Goal: Navigation & Orientation: Find specific page/section

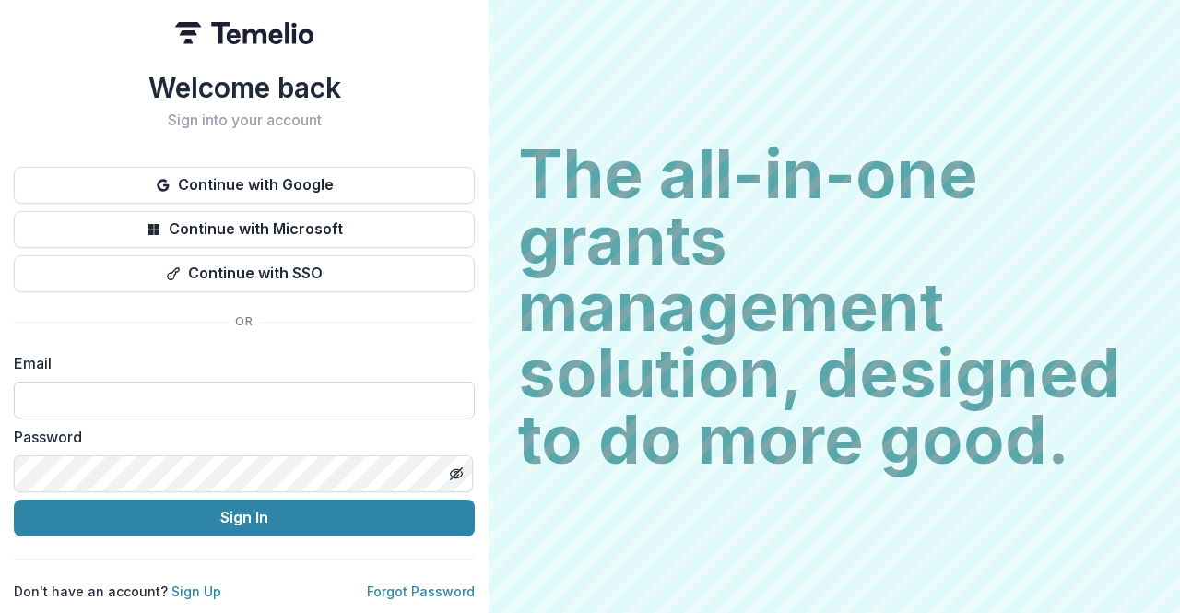
click at [204, 399] on input at bounding box center [244, 400] width 461 height 37
click at [146, 394] on input at bounding box center [244, 400] width 461 height 37
type input "**********"
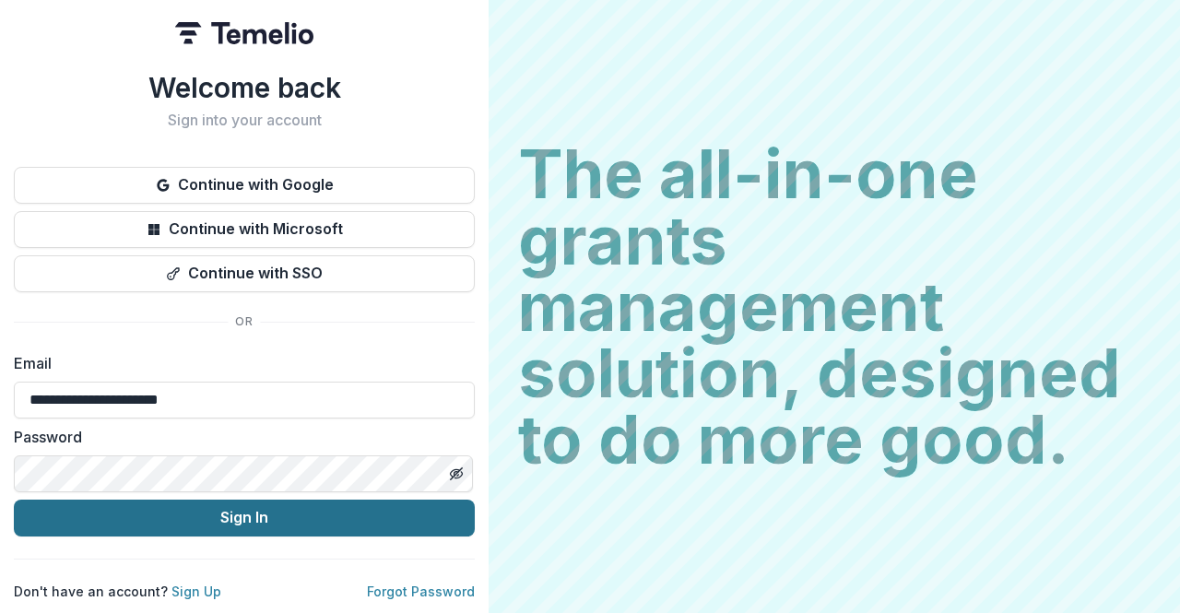
click at [164, 503] on button "Sign In" at bounding box center [244, 518] width 461 height 37
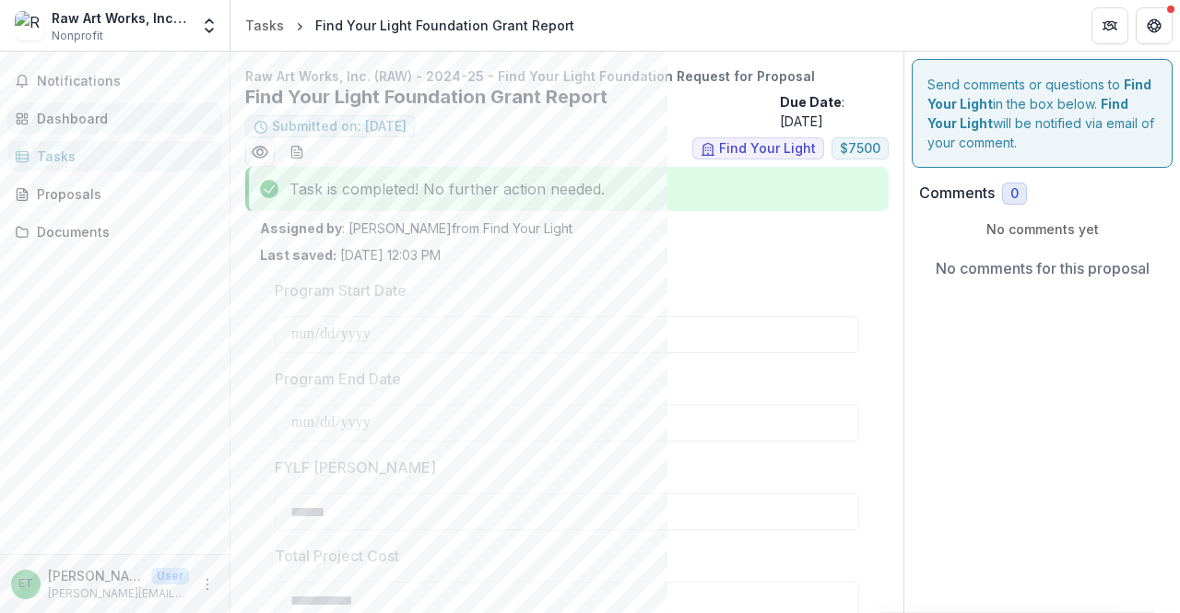
click at [145, 113] on div "Dashboard" at bounding box center [122, 118] width 171 height 19
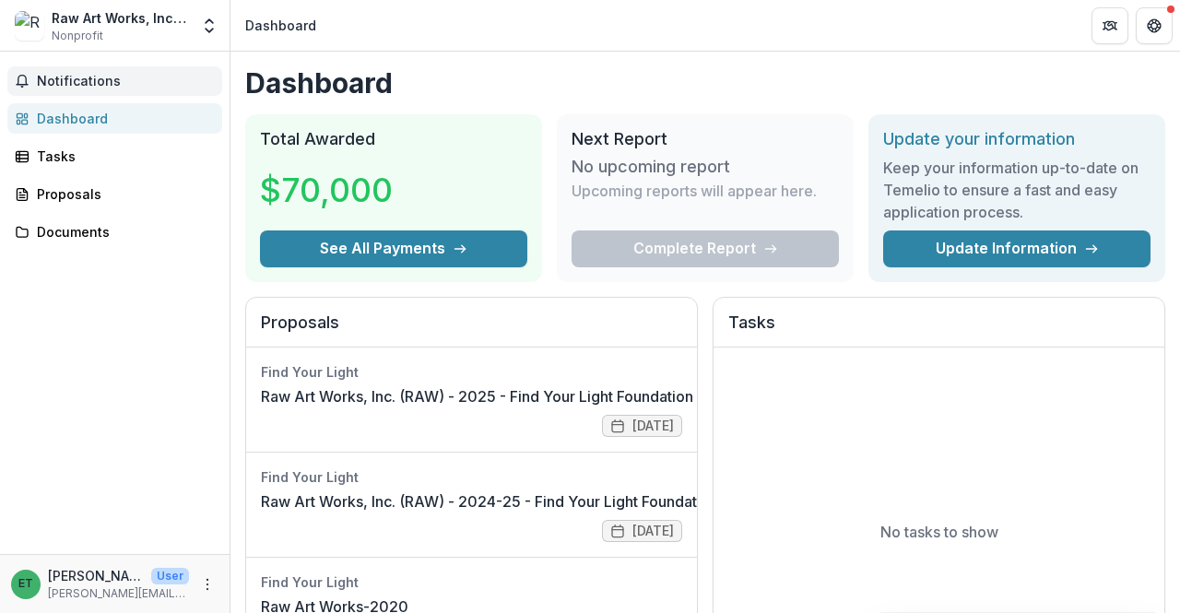
click at [153, 80] on span "Notifications" at bounding box center [126, 82] width 178 height 16
click at [135, 110] on div "Dashboard" at bounding box center [122, 118] width 171 height 19
click at [86, 198] on div "Proposals" at bounding box center [122, 193] width 171 height 19
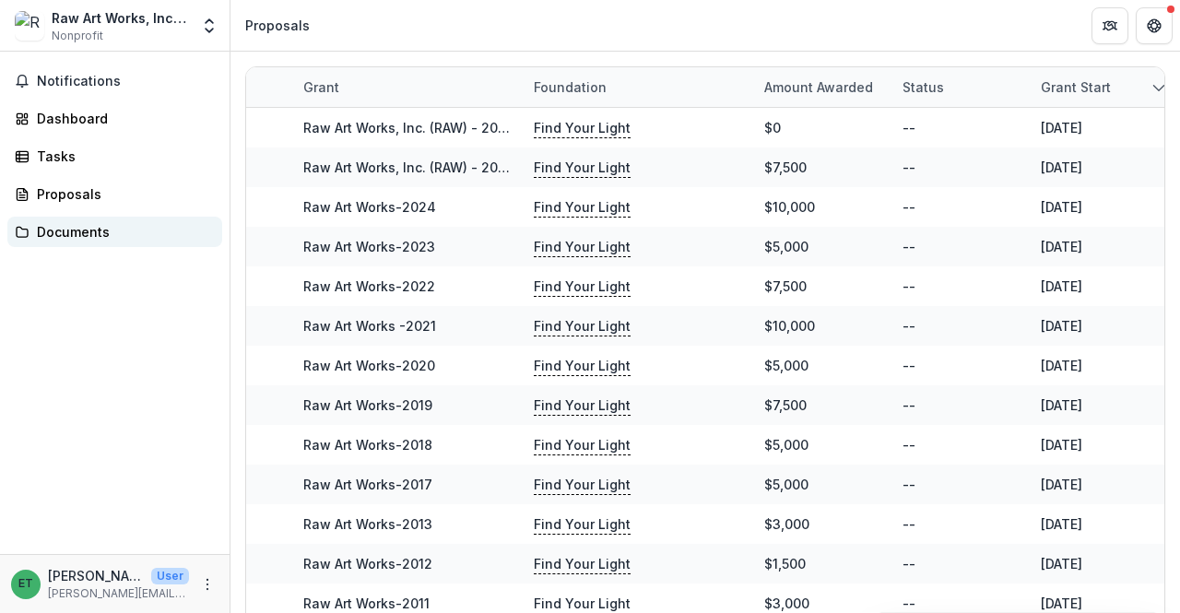
click at [82, 229] on div "Documents" at bounding box center [122, 231] width 171 height 19
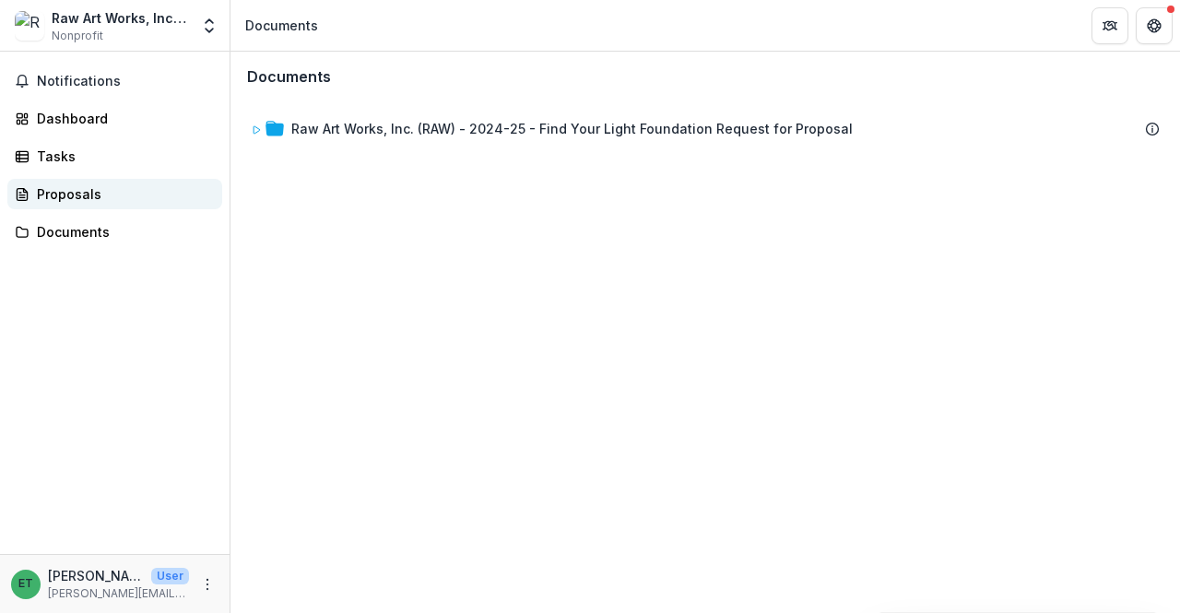
click at [102, 193] on div "Proposals" at bounding box center [122, 193] width 171 height 19
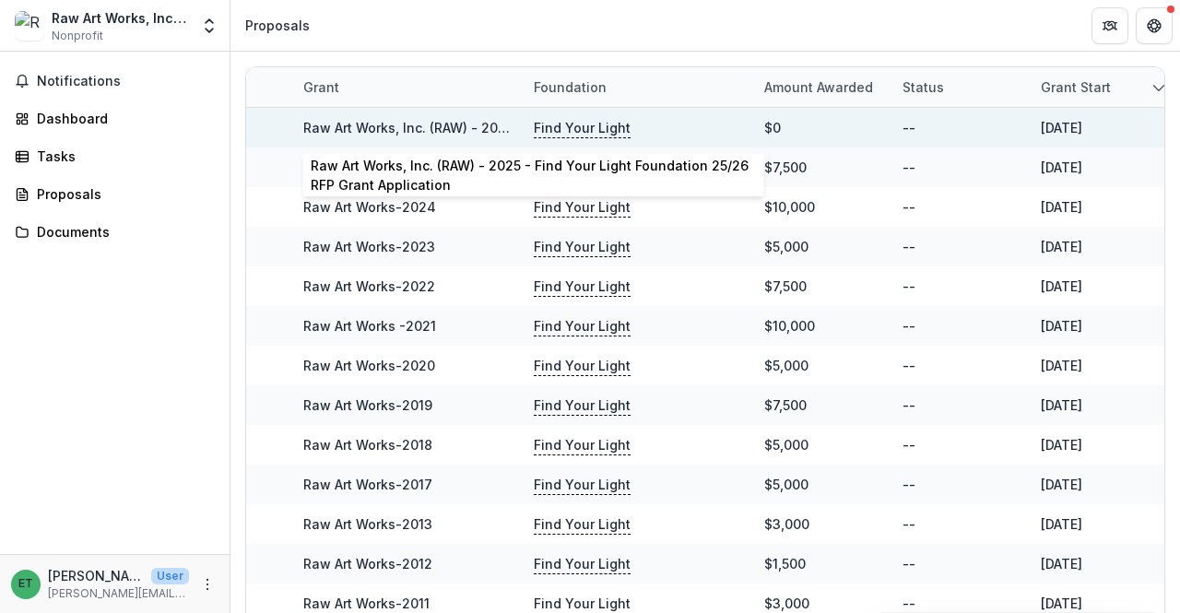
click at [485, 128] on link "Raw Art Works, Inc. (RAW) - 2025 - Find Your Light Foundation 25/26 RFP Grant A…" at bounding box center [594, 128] width 582 height 16
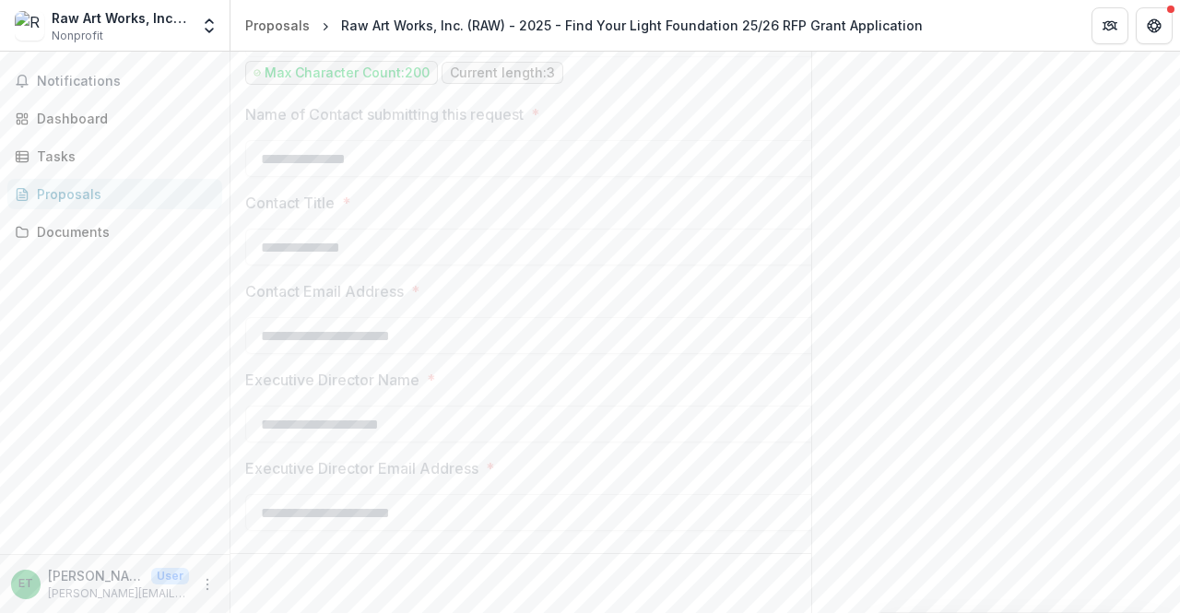
scroll to position [2646, 0]
